Goal: Information Seeking & Learning: Learn about a topic

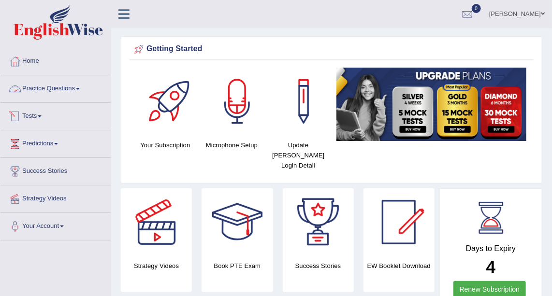
click at [36, 87] on link "Practice Questions" at bounding box center [55, 87] width 110 height 24
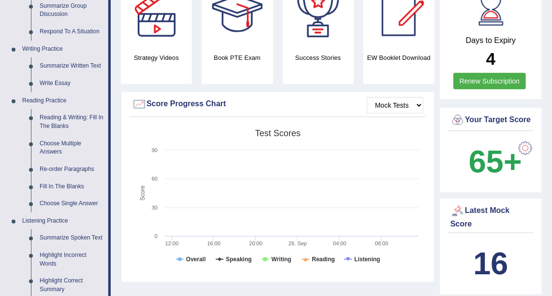
scroll to position [216, 0]
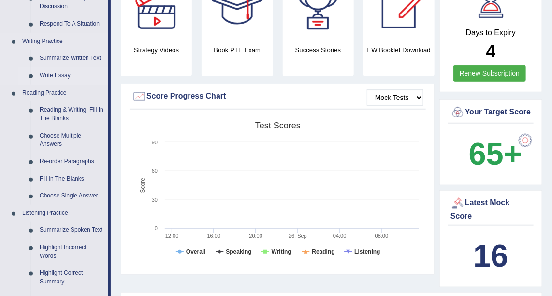
click at [54, 73] on link "Write Essay" at bounding box center [71, 75] width 73 height 17
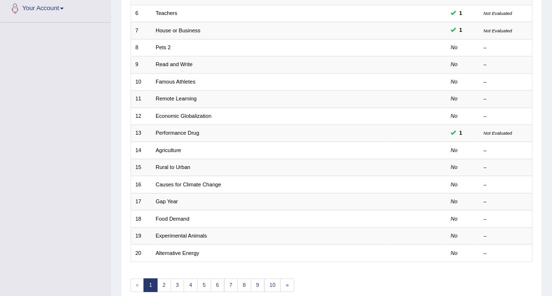
scroll to position [224, 0]
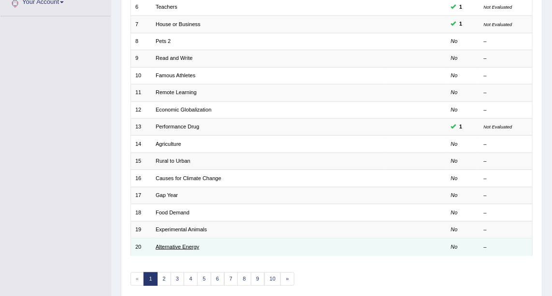
click at [181, 244] on link "Alternative Energy" at bounding box center [178, 247] width 44 height 6
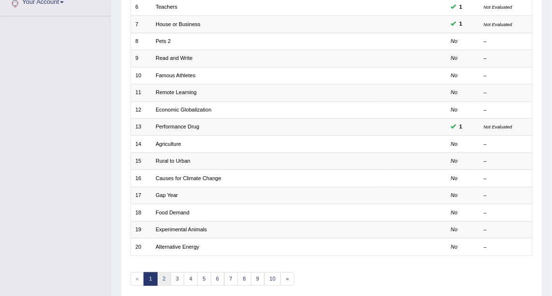
click at [164, 273] on link "2" at bounding box center [164, 280] width 14 height 14
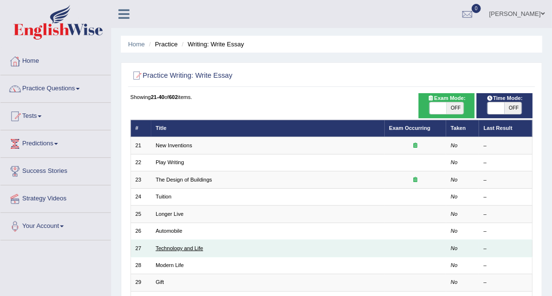
click at [195, 248] on link "Technology and Life" at bounding box center [179, 249] width 47 height 6
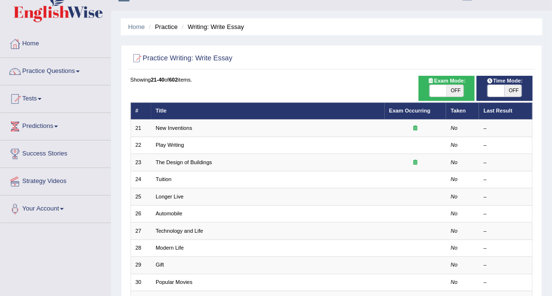
scroll to position [11, 0]
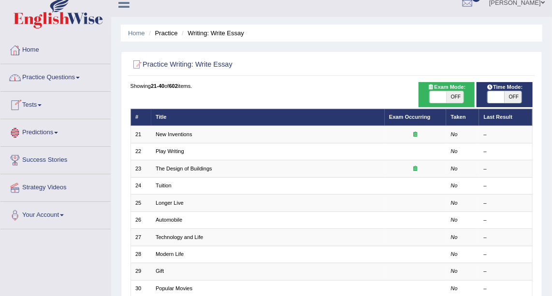
click at [45, 129] on link "Predictions" at bounding box center [55, 131] width 110 height 24
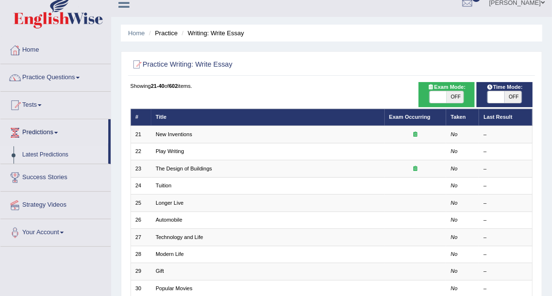
click at [53, 152] on link "Latest Predictions" at bounding box center [63, 154] width 90 height 17
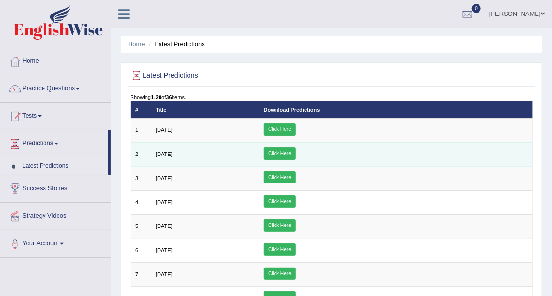
click at [168, 153] on span "July 2025" at bounding box center [164, 154] width 17 height 6
click at [296, 149] on link "Click Here" at bounding box center [280, 153] width 32 height 13
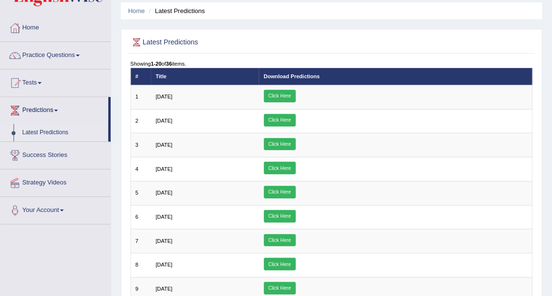
scroll to position [24, 0]
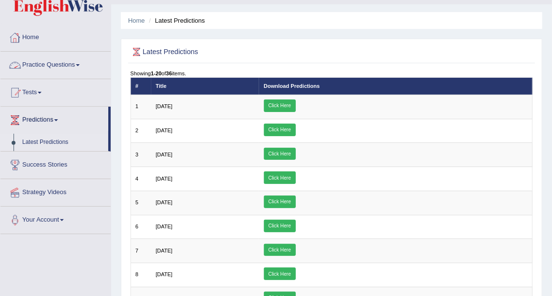
click at [44, 65] on link "Practice Questions" at bounding box center [55, 64] width 110 height 24
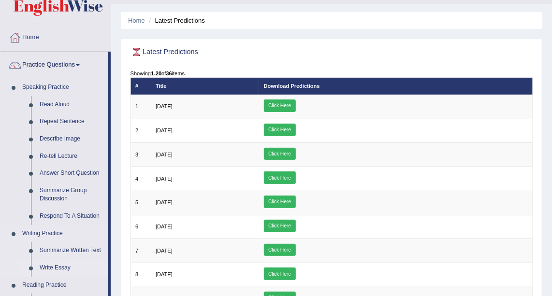
click at [50, 268] on link "Write Essay" at bounding box center [71, 268] width 73 height 17
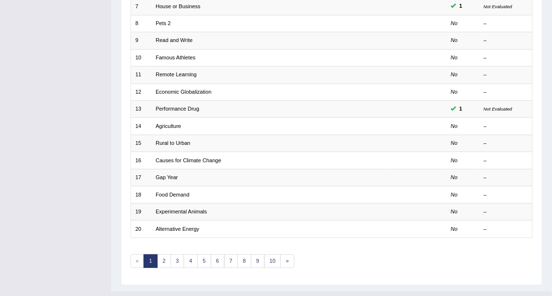
scroll to position [257, 0]
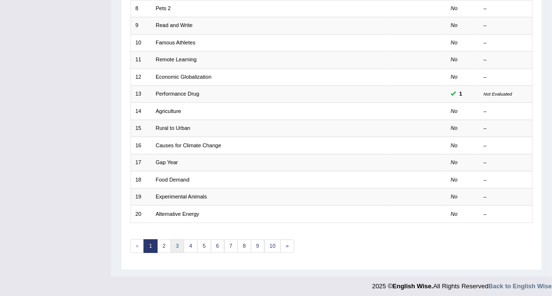
click at [171, 242] on link "3" at bounding box center [178, 247] width 14 height 14
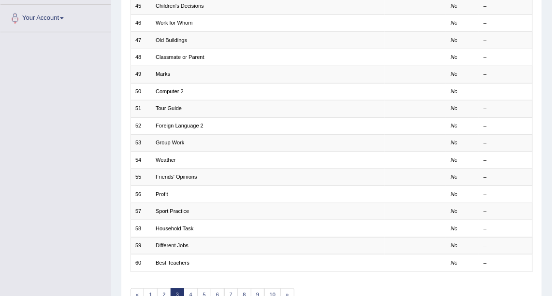
scroll to position [199, 0]
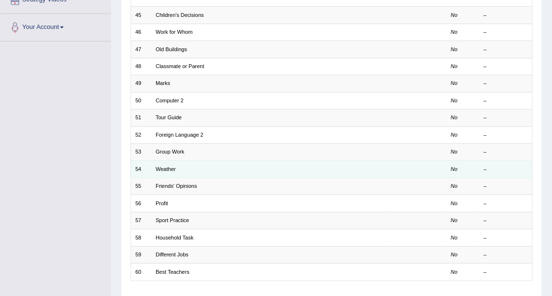
click at [168, 162] on td "Weather" at bounding box center [267, 169] width 233 height 17
click at [169, 166] on link "Weather" at bounding box center [166, 169] width 20 height 6
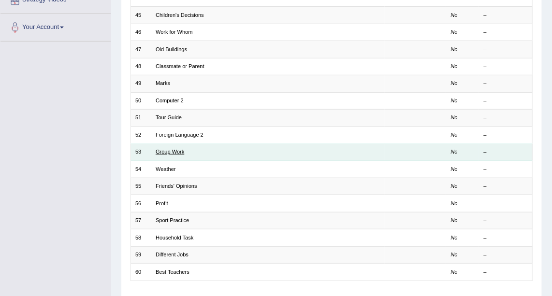
click at [173, 150] on link "Group Work" at bounding box center [170, 152] width 29 height 6
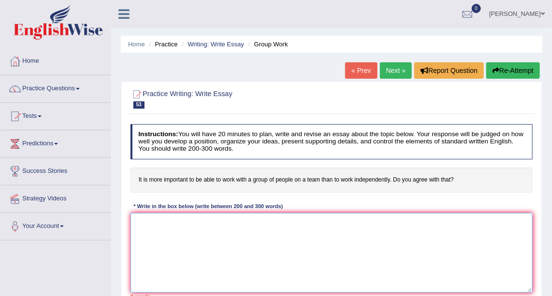
click at [191, 237] on textarea at bounding box center [332, 253] width 403 height 80
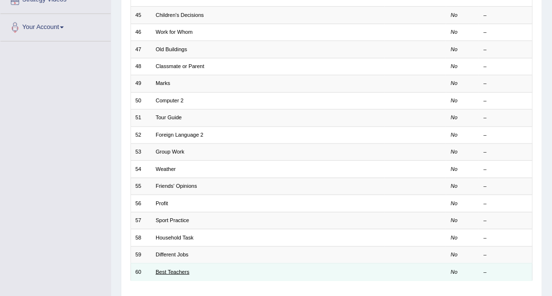
click at [181, 269] on link "Best Teachers" at bounding box center [173, 272] width 34 height 6
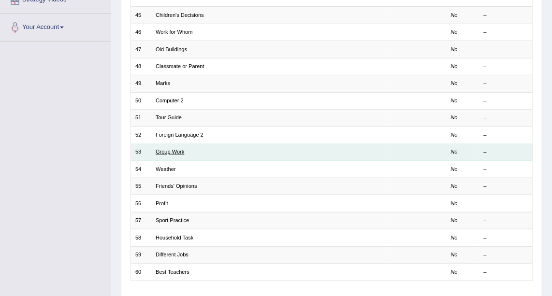
click at [178, 149] on link "Group Work" at bounding box center [170, 152] width 29 height 6
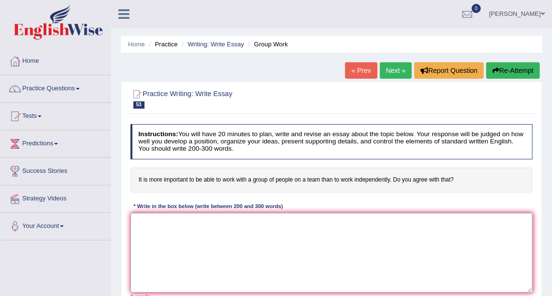
click at [151, 226] on textarea at bounding box center [332, 253] width 403 height 80
type textarea "t"
click at [240, 220] on textarea "The increasing influence of work with a ggroup" at bounding box center [332, 253] width 403 height 80
click at [265, 218] on textarea "The increasing influence of work with a group" at bounding box center [332, 253] width 403 height 80
type textarea "The increasing influence of work with a group of people on"
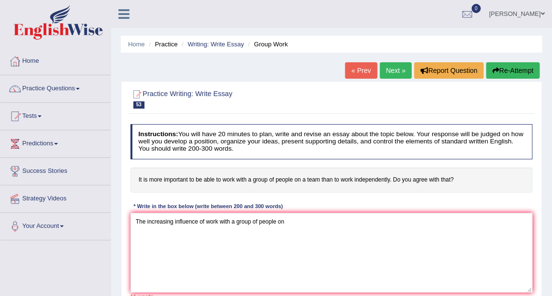
scroll to position [160, 0]
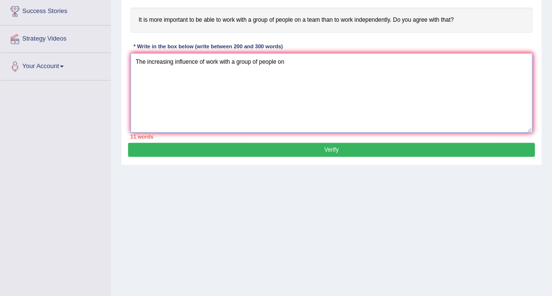
click at [288, 58] on textarea "The increasing influence of work with a group of people on" at bounding box center [332, 93] width 403 height 80
click at [203, 59] on textarea "The increasing influence of work with a group of people on a team or to work in…" at bounding box center [332, 93] width 403 height 80
click at [441, 58] on textarea "The increasing influence of important to be able to work with a group of people…" at bounding box center [332, 93] width 403 height 80
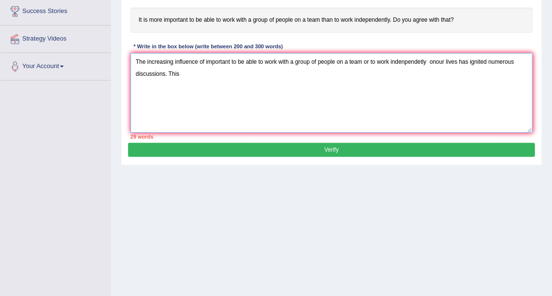
click at [434, 59] on textarea "The increasing influence of important to be able to work with a group of people…" at bounding box center [332, 93] width 403 height 80
click at [435, 59] on textarea "The increasing influence of important to be able to work with a group of people…" at bounding box center [332, 93] width 403 height 80
click at [186, 74] on textarea "The increasing influence of important to be able to work with a group of people…" at bounding box center [332, 93] width 403 height 80
click at [230, 72] on textarea "The increasing influence of important to be able to work with a group of people…" at bounding box center [332, 93] width 403 height 80
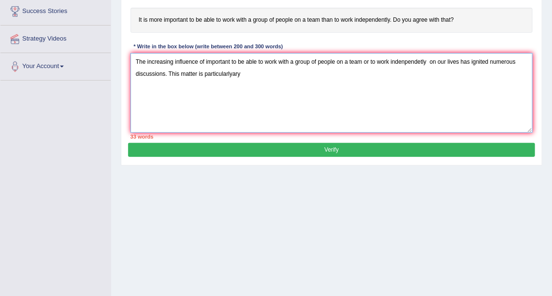
click at [246, 71] on textarea "The increasing influence of important to be able to work with a group of people…" at bounding box center [332, 93] width 403 height 80
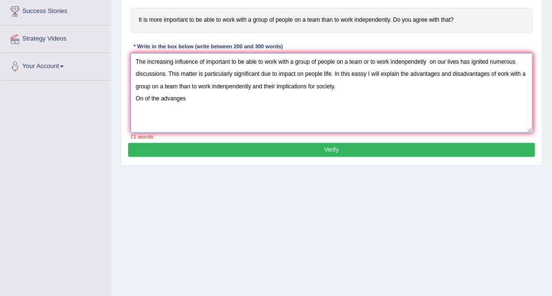
click at [174, 97] on textarea "The increasing influence of important to be able to work with a group of people…" at bounding box center [332, 93] width 403 height 80
click at [189, 96] on textarea "The increasing influence of important to be able to work with a group of people…" at bounding box center [332, 93] width 403 height 80
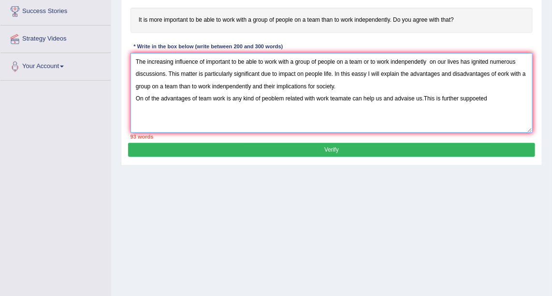
click at [478, 97] on textarea "The increasing influence of important to be able to work with a group of people…" at bounding box center [332, 93] width 403 height 80
click at [488, 97] on textarea "The increasing influence of important to be able to work with a group of people…" at bounding box center [332, 93] width 403 height 80
click at [207, 108] on textarea "The increasing influence of important to be able to work with a group of people…" at bounding box center [332, 93] width 403 height 80
click at [294, 110] on textarea "The increasing influence of important to be able to work with a group of people…" at bounding box center [332, 93] width 403 height 80
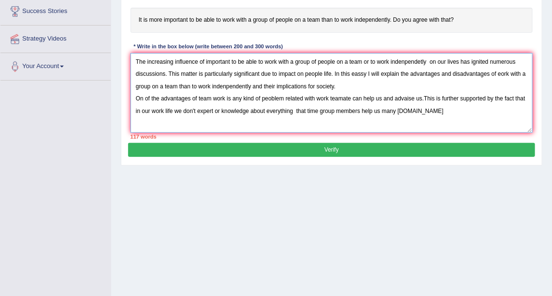
click at [406, 109] on textarea "The increasing influence of important to be able to work with a group of people…" at bounding box center [332, 93] width 403 height 80
click at [418, 111] on textarea "The increasing influence of important to be able to work with a group of people…" at bounding box center [332, 93] width 403 height 80
click at [472, 108] on textarea "The increasing influence of important to be able to work with a group of people…" at bounding box center [332, 93] width 403 height 80
click at [151, 122] on textarea "The increasing influence of important to be able to work with a group of people…" at bounding box center [332, 93] width 403 height 80
click at [177, 119] on textarea "The increasing influence of important to be able to work with a group of people…" at bounding box center [332, 93] width 403 height 80
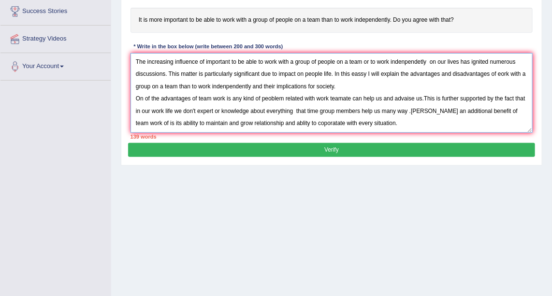
scroll to position [8, 0]
click at [391, 113] on textarea "The increasing influence of important to be able to work with a group of people…" at bounding box center [332, 93] width 403 height 80
click at [491, 116] on textarea "The increasing influence of important to be able to work with a group of people…" at bounding box center [332, 93] width 403 height 80
click at [507, 117] on textarea "The increasing influence of important to be able to work with a group of people…" at bounding box center [332, 93] width 403 height 80
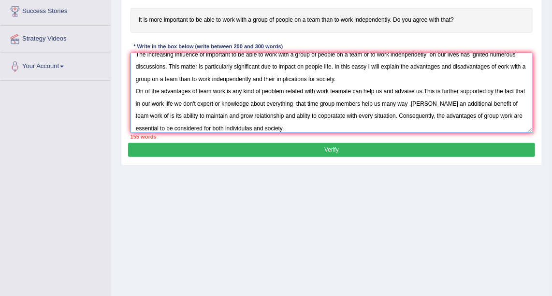
scroll to position [23, 0]
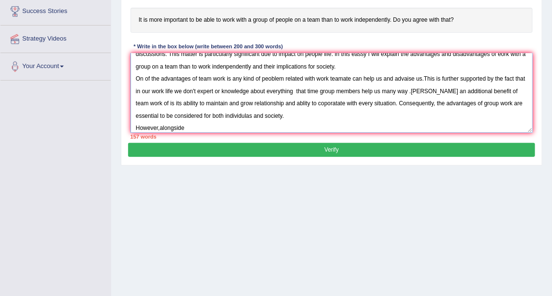
click at [158, 124] on textarea "The increasing influence of important to be able to work with a group of people…" at bounding box center [332, 93] width 403 height 80
click at [161, 126] on textarea "The increasing influence of important to be able to work with a group of people…" at bounding box center [332, 93] width 403 height 80
click at [198, 124] on textarea "The increasing influence of important to be able to work with a group of people…" at bounding box center [332, 93] width 403 height 80
click at [339, 124] on textarea "The increasing influence of important to be able to work with a group of people…" at bounding box center [332, 93] width 403 height 80
click at [338, 124] on textarea "The increasing influence of important to be able to work with a group of people…" at bounding box center [332, 93] width 403 height 80
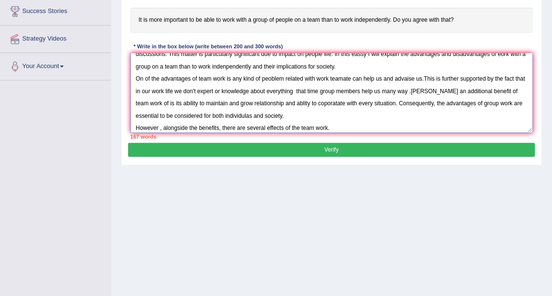
click at [327, 125] on textarea "The increasing influence of important to be able to work with a group of people…" at bounding box center [332, 93] width 403 height 80
click at [334, 124] on textarea "The increasing influence of important to be able to work with a group of people…" at bounding box center [332, 93] width 403 height 80
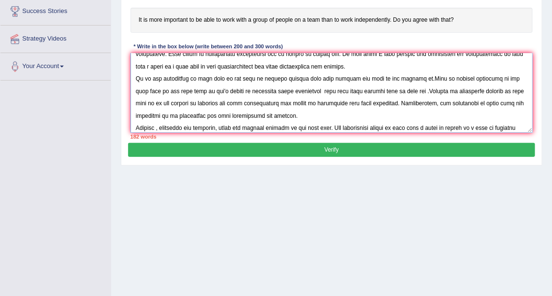
scroll to position [38, 0]
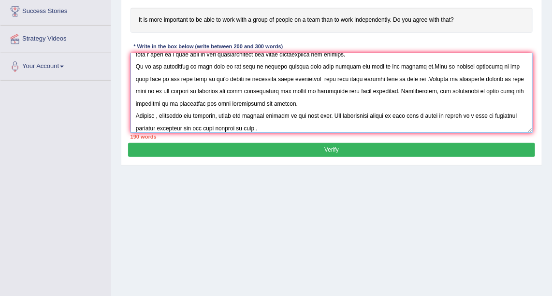
click at [326, 114] on textarea at bounding box center [332, 93] width 403 height 80
click at [500, 116] on textarea at bounding box center [332, 93] width 403 height 80
click at [229, 127] on textarea at bounding box center [332, 93] width 403 height 80
type textarea "The increasing influence of important to be able to work with a group of people…"
click at [361, 148] on button "Verify" at bounding box center [331, 150] width 406 height 14
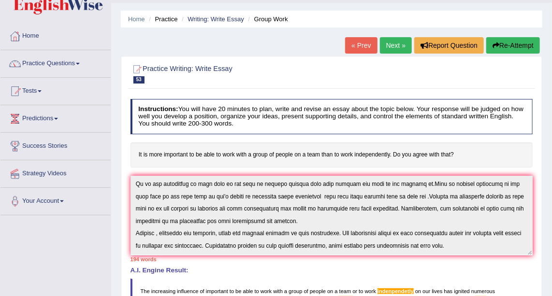
scroll to position [15, 0]
